Goal: Check status: Check status

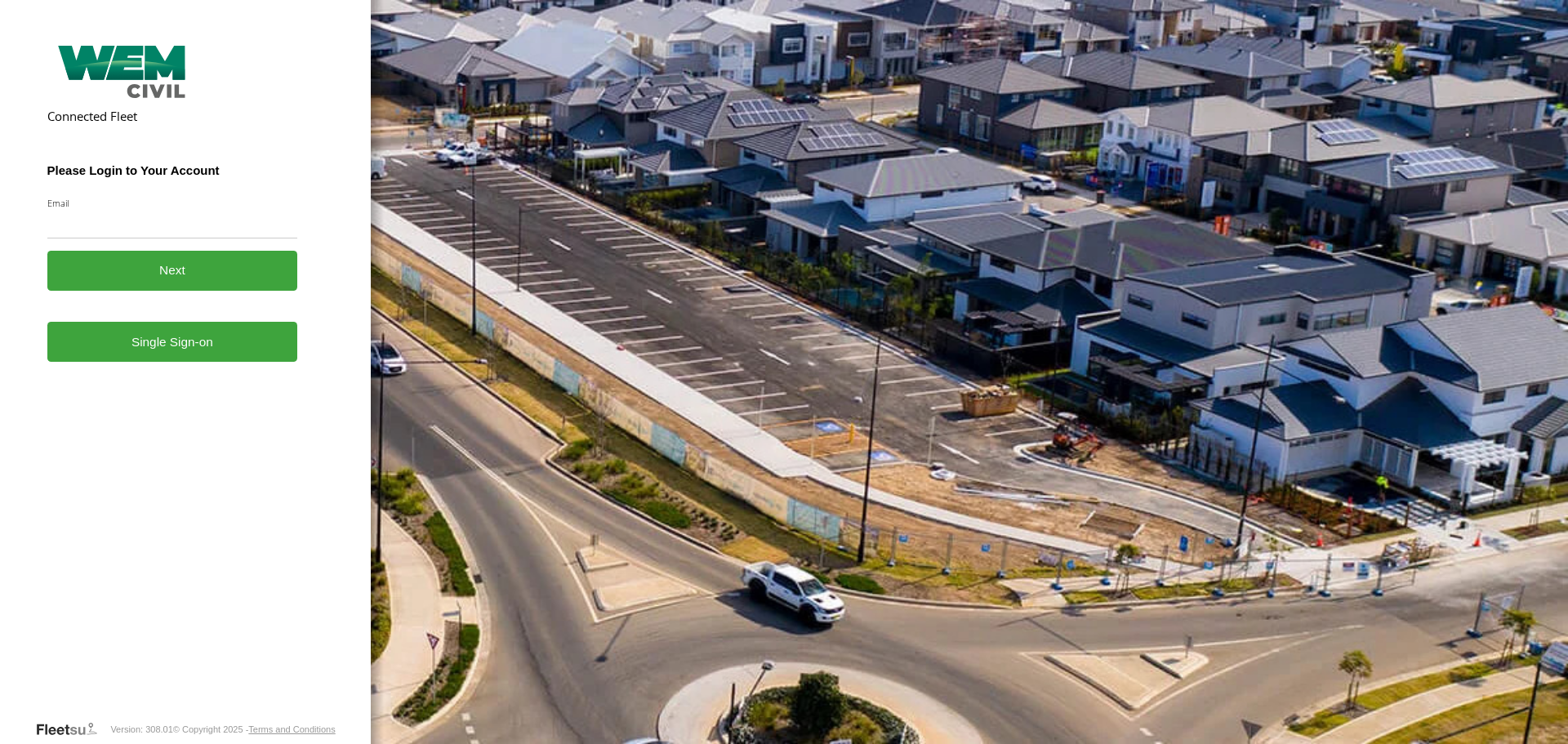
click at [148, 206] on label "Email" at bounding box center [173, 203] width 251 height 12
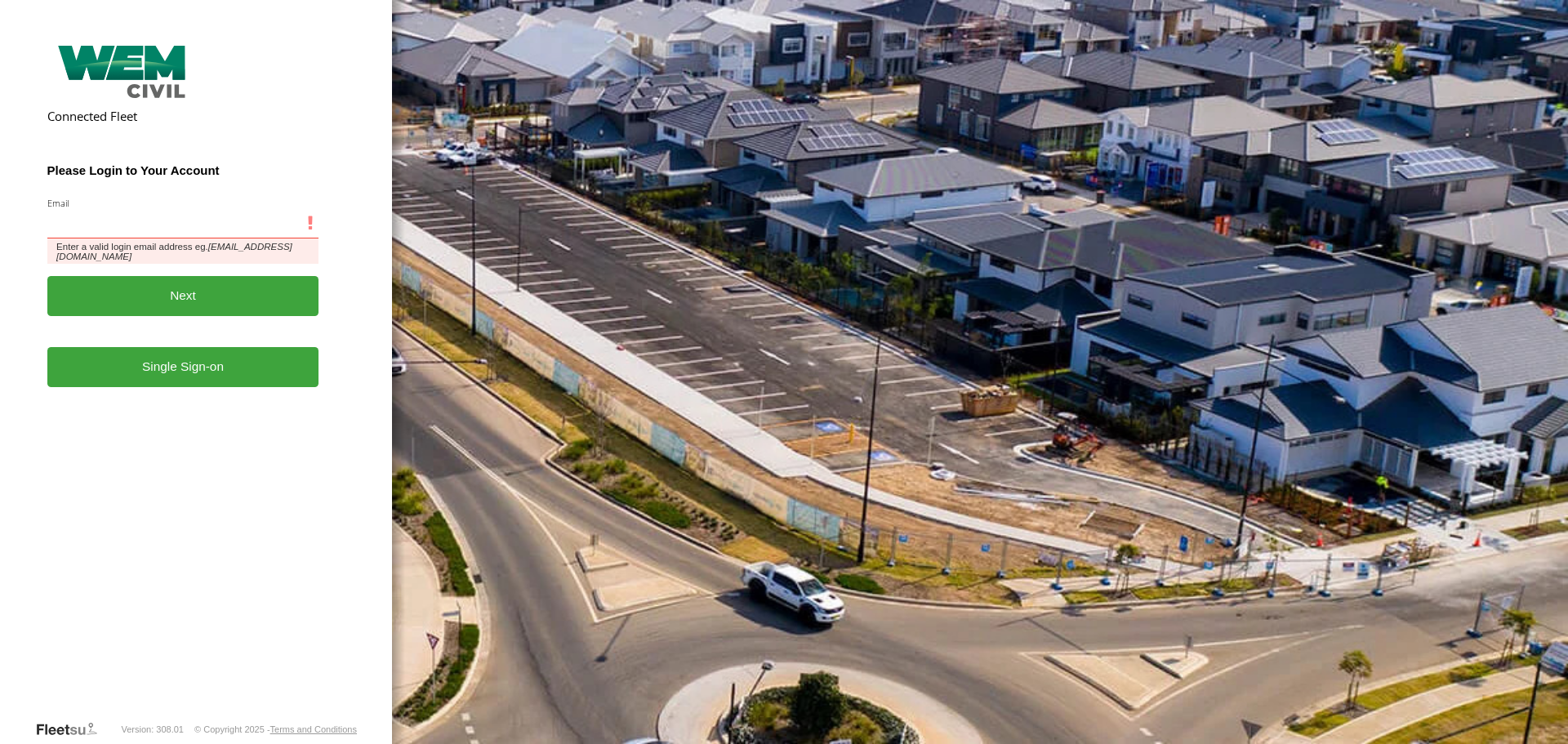
click at [148, 209] on input "Email" at bounding box center [184, 224] width 272 height 29
click at [145, 215] on input "Email" at bounding box center [184, 224] width 272 height 29
type input "**********"
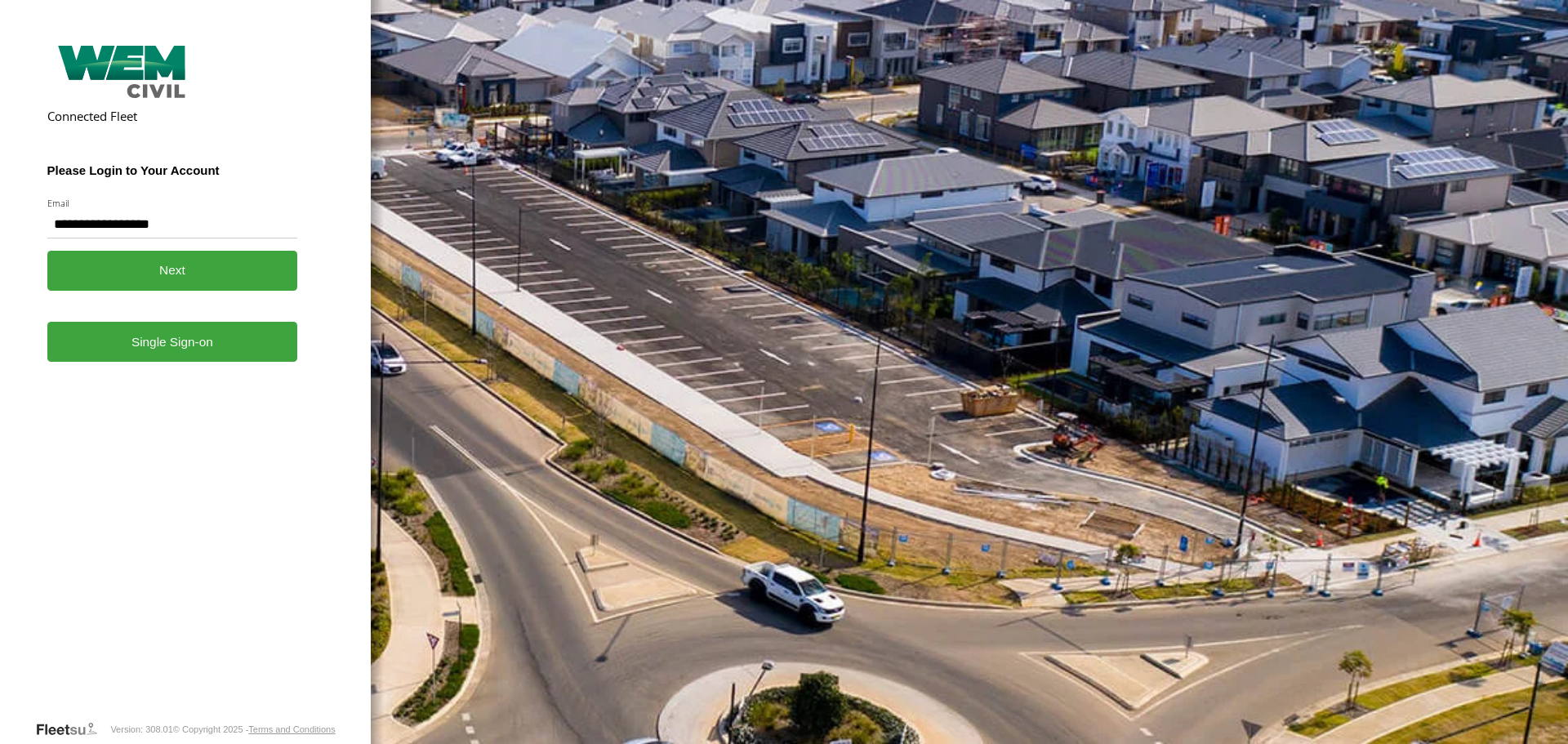
click at [160, 265] on button "Next" at bounding box center [173, 270] width 251 height 40
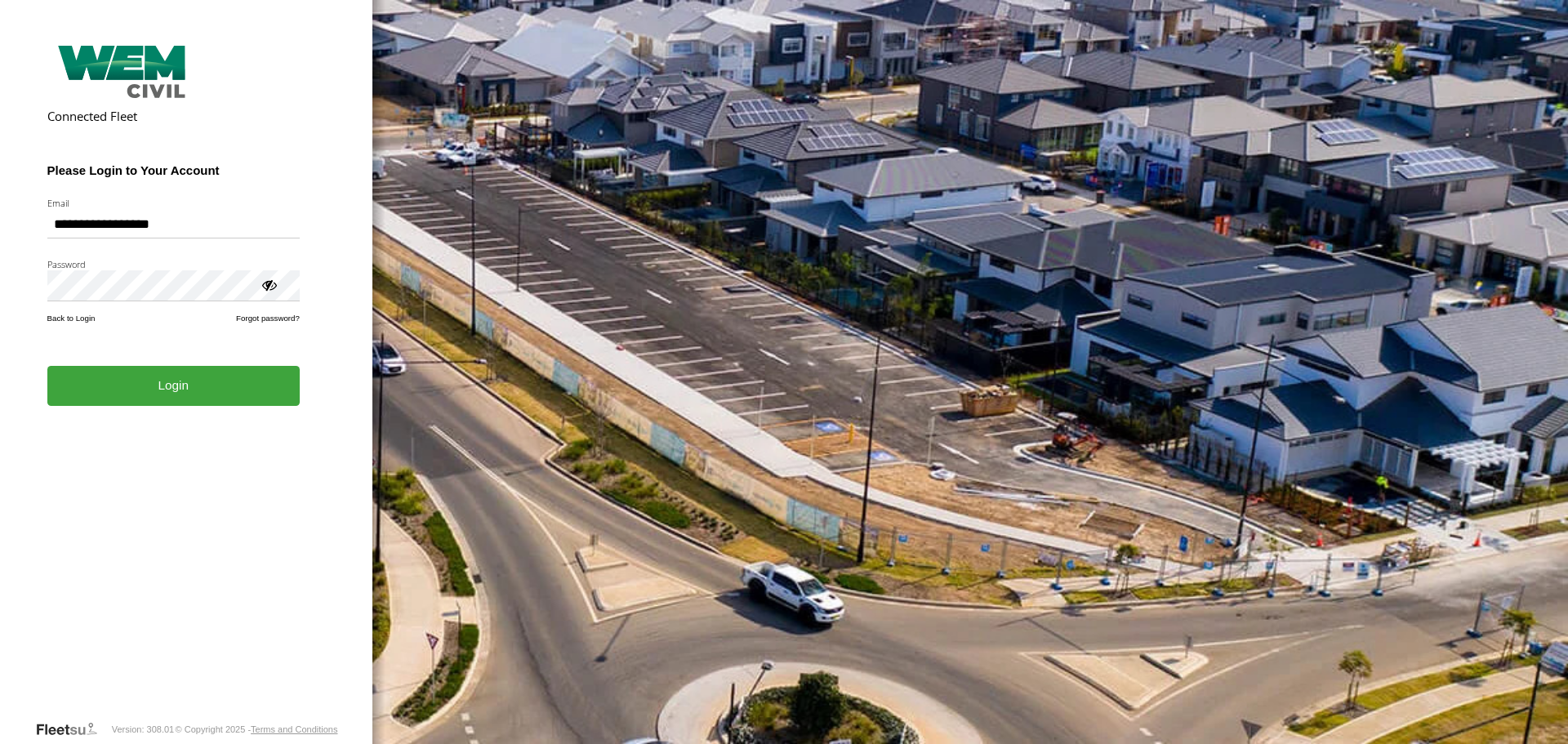
click at [181, 385] on button "Login" at bounding box center [174, 385] width 253 height 40
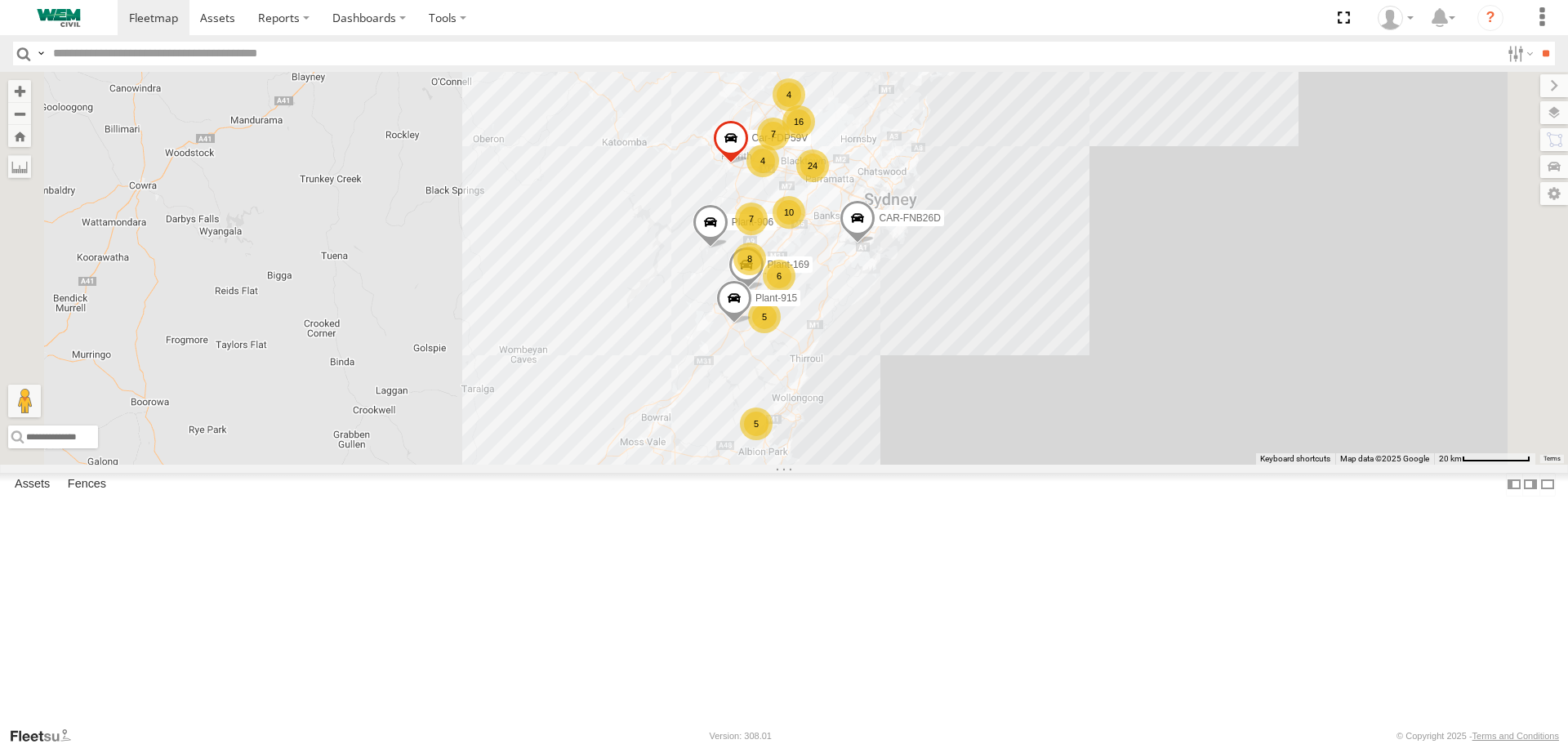
click at [0, 0] on div "Truck-WEM045" at bounding box center [0, 0] width 0 height 0
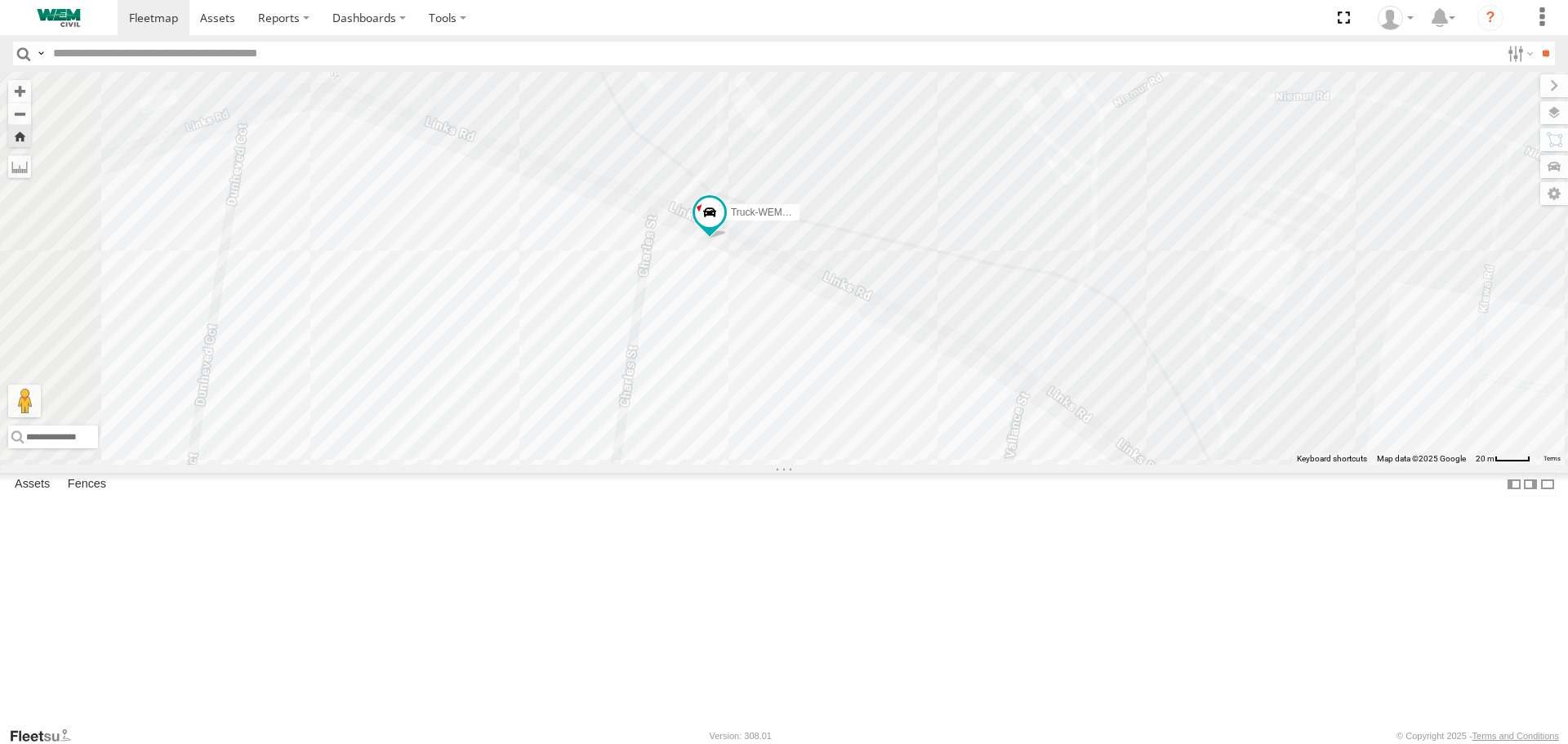
click at [0, 0] on div "Truck-WEM049" at bounding box center [0, 0] width 0 height 0
click at [0, 0] on div "Truck-WEM045" at bounding box center [0, 0] width 0 height 0
click at [0, 0] on span at bounding box center [0, 0] width 0 height 0
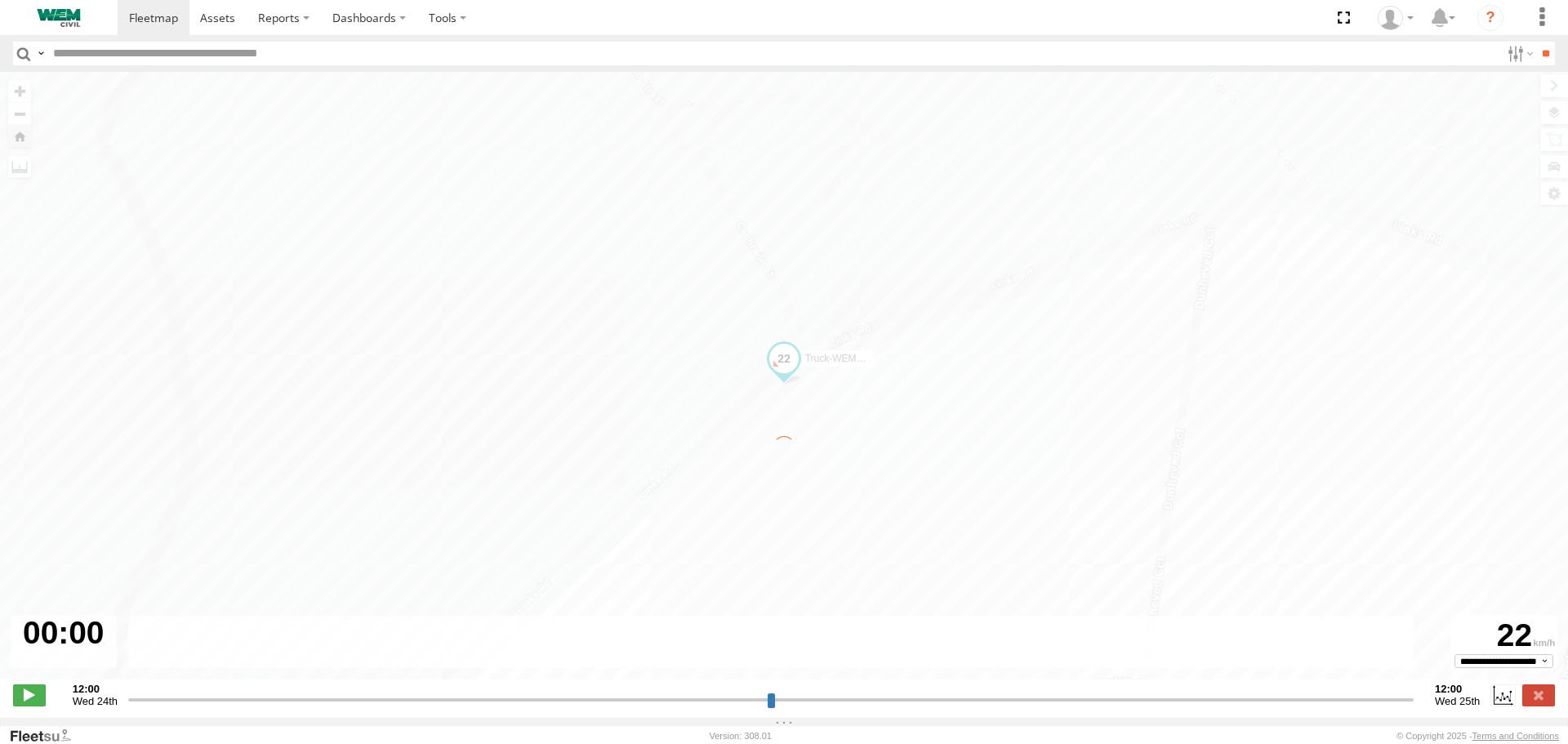
type input "**********"
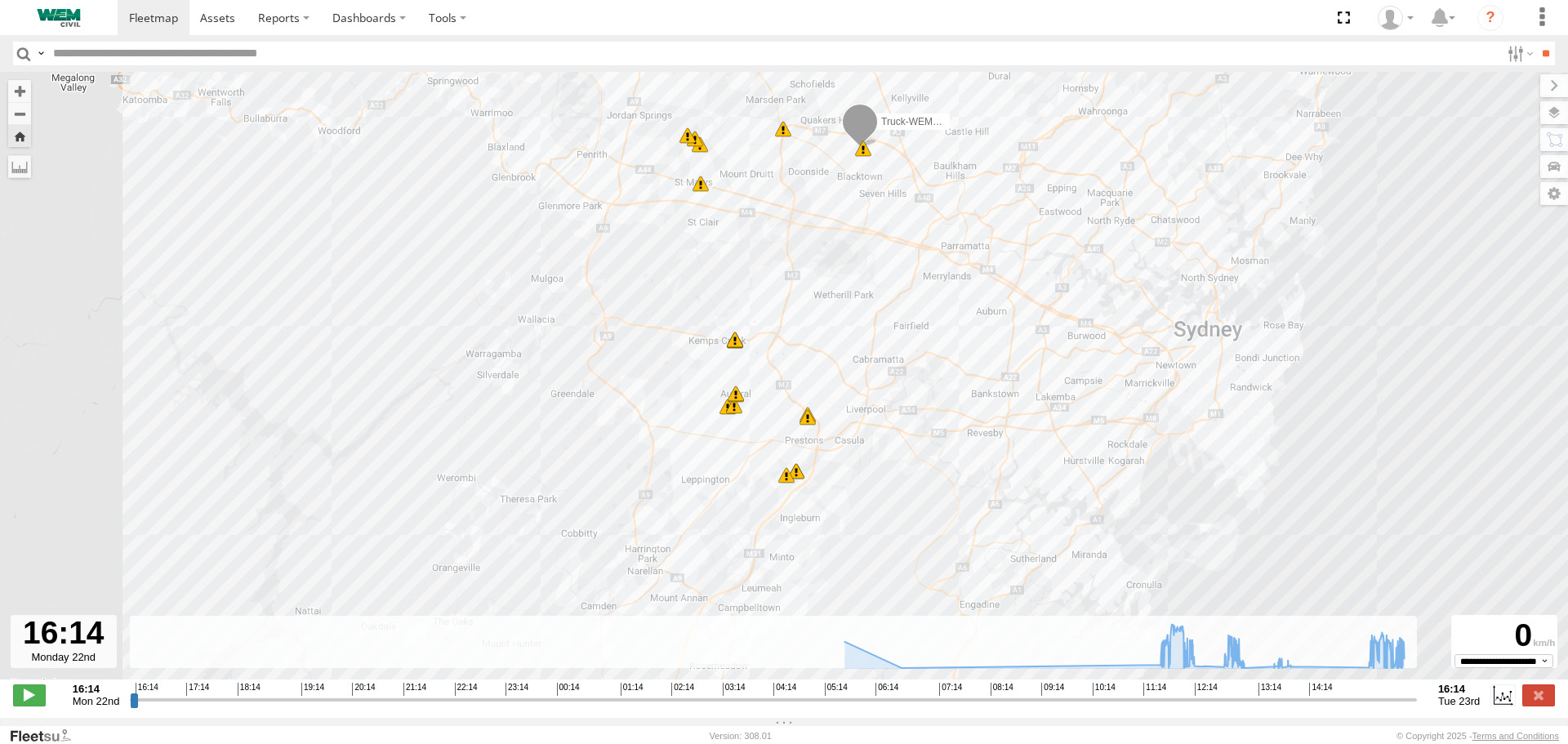
drag, startPoint x: 585, startPoint y: 468, endPoint x: 581, endPoint y: 299, distance: 169.0
click at [581, 299] on div "Truck-WEM045 16:54 Mon 16:55 Mon 05:39 Tue 05:55 Tue 12:03 Tue 12:03 Tue 12:11 …" at bounding box center [784, 383] width 1568 height 625
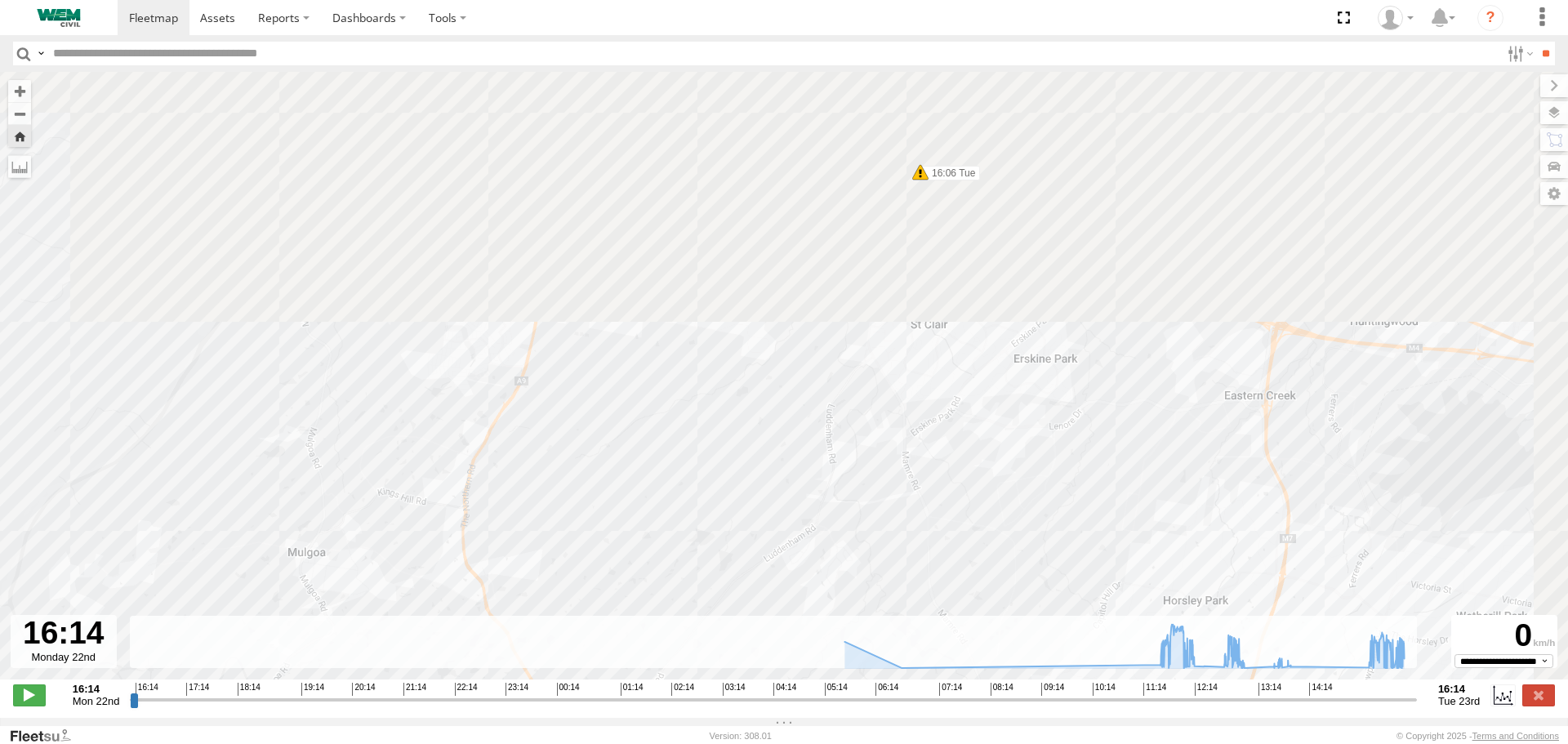
drag, startPoint x: 708, startPoint y: 241, endPoint x: 610, endPoint y: 600, distance: 372.1
click at [613, 595] on div "Truck-WEM045 16:54 Mon 16:55 Mon 05:39 Tue 05:55 Tue 12:03 Tue 12:03 Tue 12:11 …" at bounding box center [784, 383] width 1568 height 625
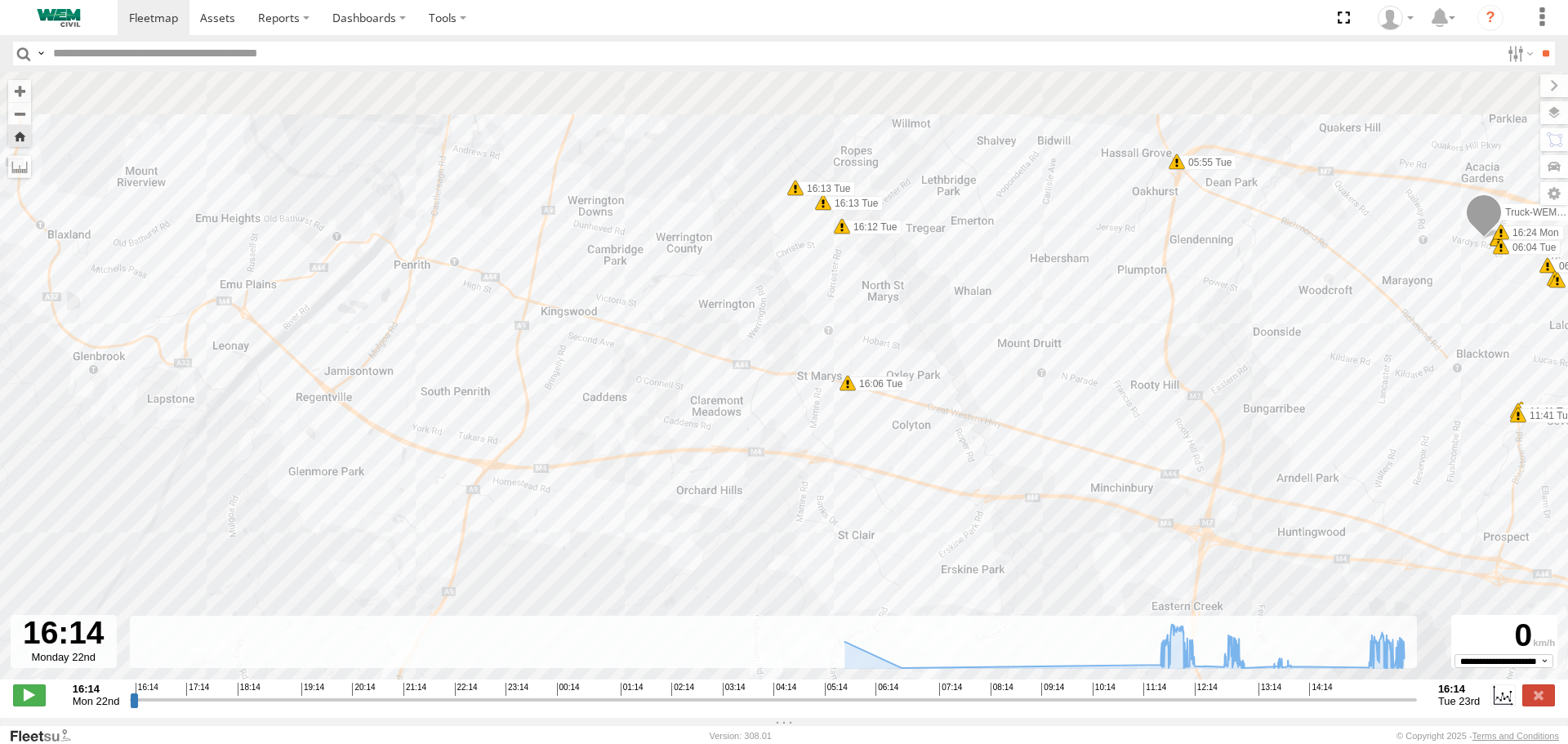
drag, startPoint x: 681, startPoint y: 376, endPoint x: 590, endPoint y: 557, distance: 202.6
click at [591, 557] on div "Truck-WEM045 16:54 Mon 16:55 Mon 05:39 Tue 05:55 Tue 12:03 Tue 12:03 Tue 12:11 …" at bounding box center [784, 383] width 1568 height 625
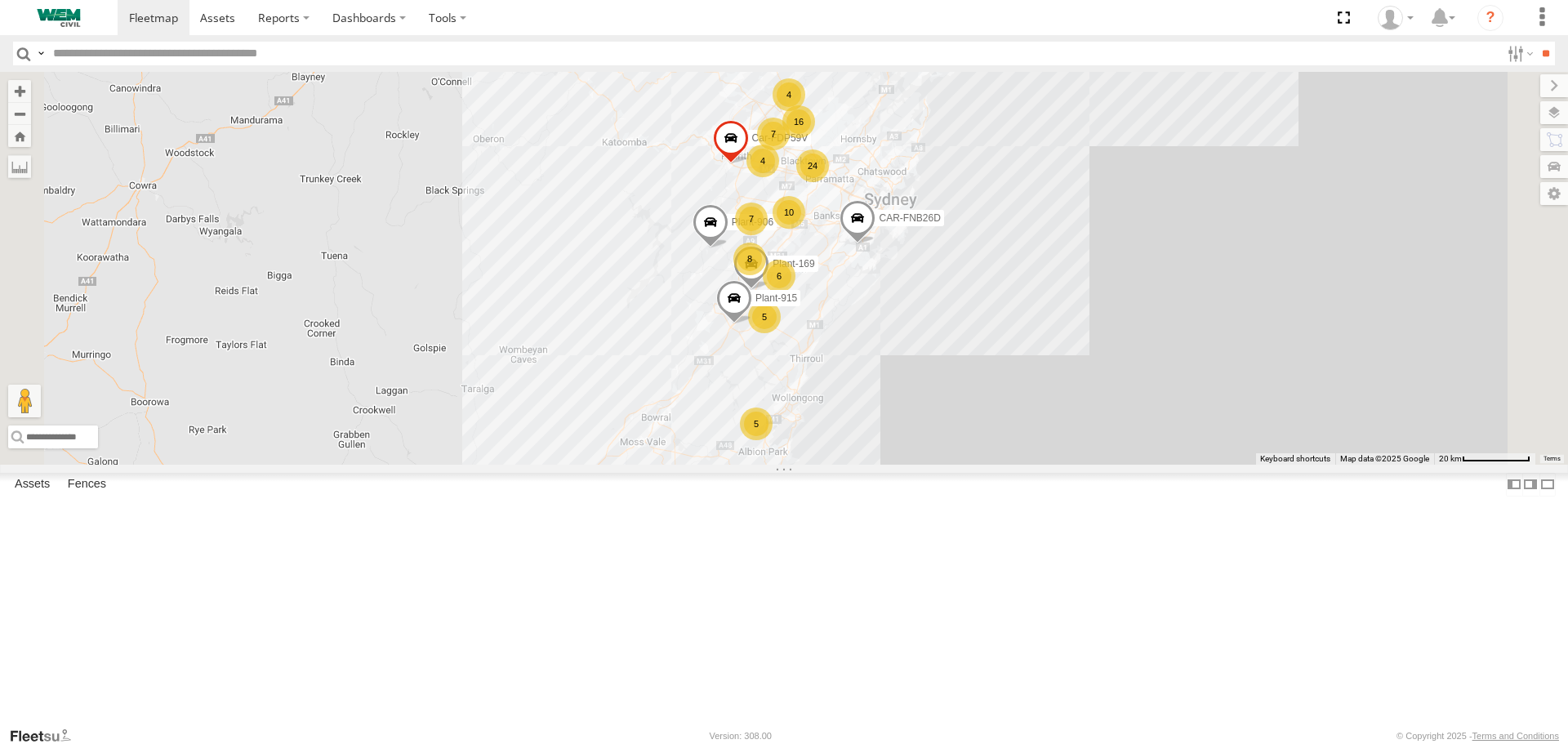
scroll to position [653, 0]
